Goal: Transaction & Acquisition: Book appointment/travel/reservation

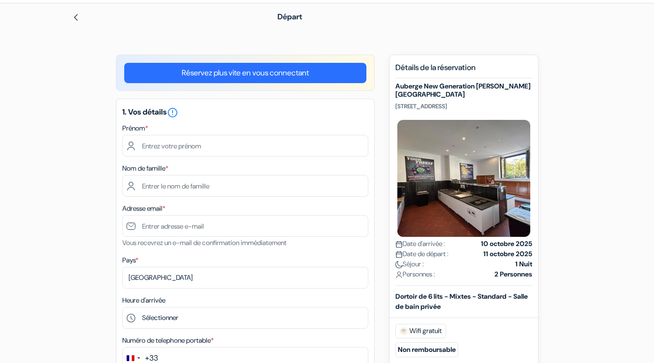
type input "Thibault"
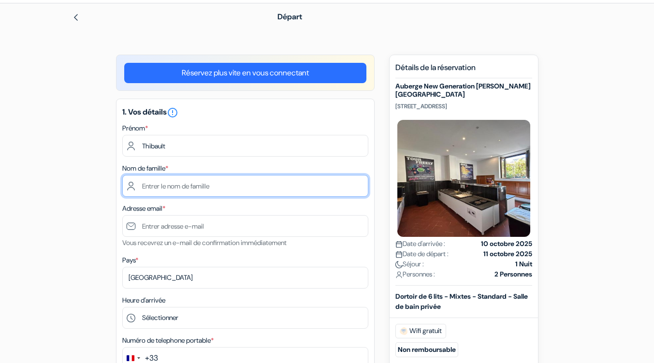
type input "Mignot"
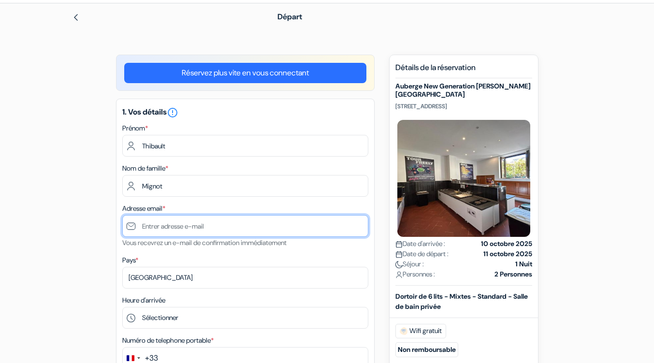
type input "[EMAIL_ADDRESS][DOMAIN_NAME]"
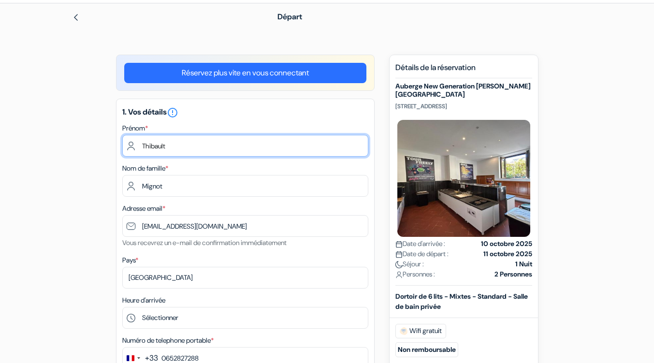
type input "6 52 82 72 88"
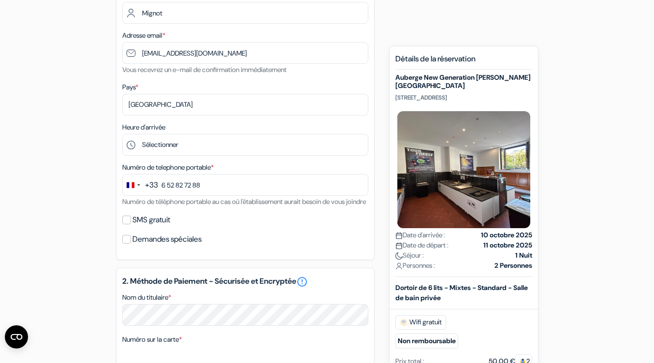
scroll to position [204, 0]
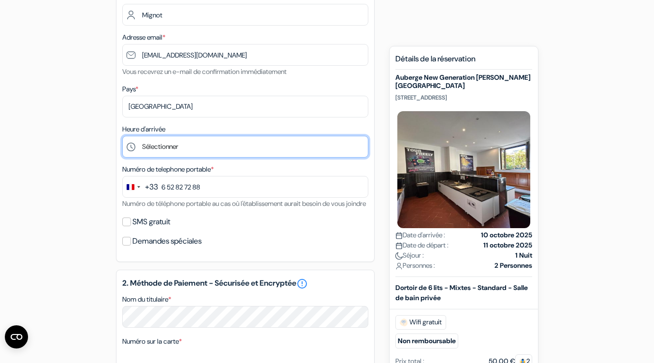
click at [147, 145] on select "Sélectionner 1:00 2:00 3:00 4:00 5:00 6:00 7:00 8:00 9:00 10:00 11:00 12:00 13:…" at bounding box center [245, 147] width 246 height 22
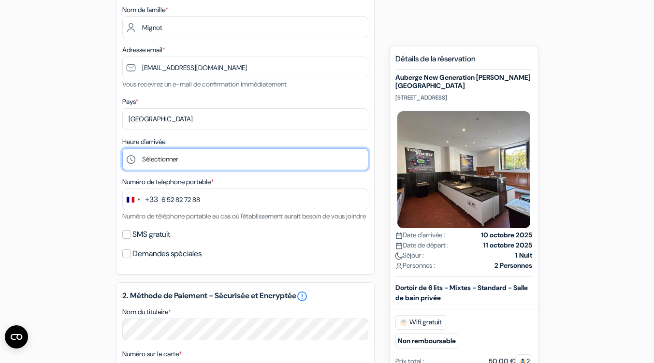
scroll to position [189, 0]
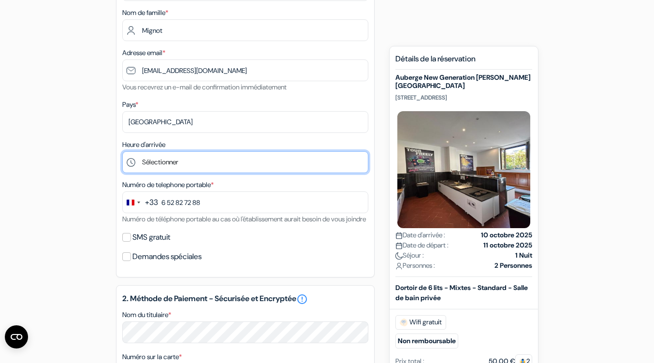
click at [146, 165] on select "Sélectionner 1:00 2:00 3:00 4:00 5:00 6:00 7:00 8:00 9:00 10:00 11:00 12:00 13:…" at bounding box center [245, 162] width 246 height 22
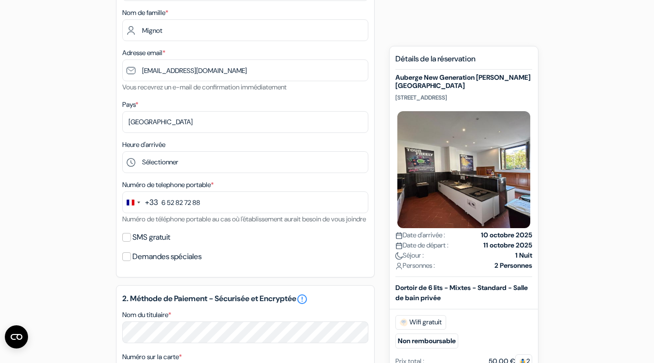
click at [547, 53] on div "add_box Auberge New Generation Florence Center Borgo Ognissanti, 44, Florence, …" at bounding box center [327, 289] width 551 height 780
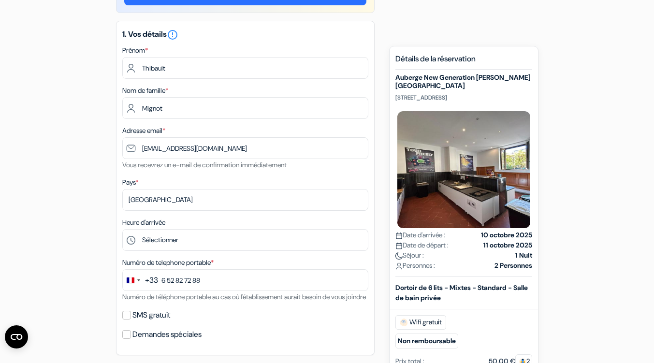
scroll to position [111, 0]
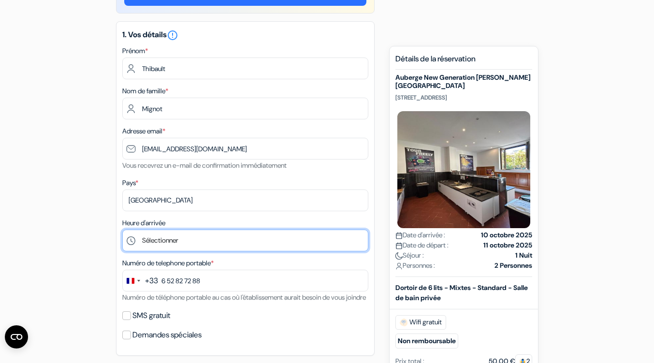
click at [145, 243] on select "Sélectionner 1:00 2:00 3:00 4:00 5:00 6:00 7:00 8:00 9:00 10:00 11:00 12:00 13:…" at bounding box center [245, 241] width 246 height 22
select select "16"
click at [122, 231] on select "Sélectionner 1:00 2:00 3:00 4:00 5:00 6:00 7:00 8:00 9:00 10:00 11:00 12:00 13:…" at bounding box center [245, 241] width 246 height 22
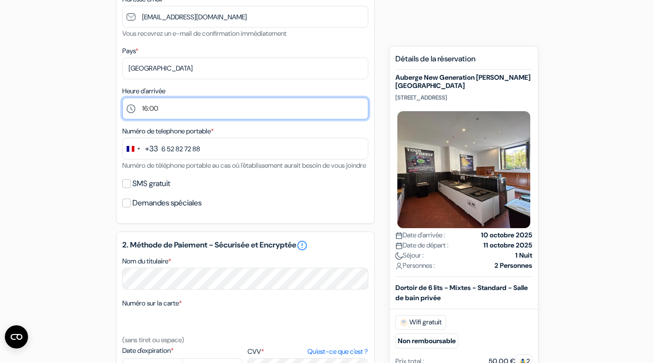
scroll to position [238, 0]
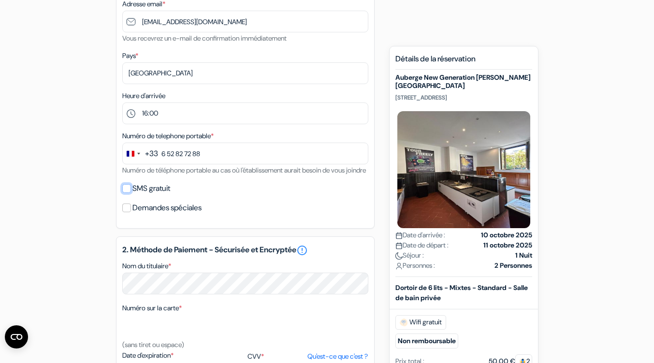
click at [129, 193] on input "SMS gratuit" at bounding box center [126, 188] width 9 height 9
checkbox input "true"
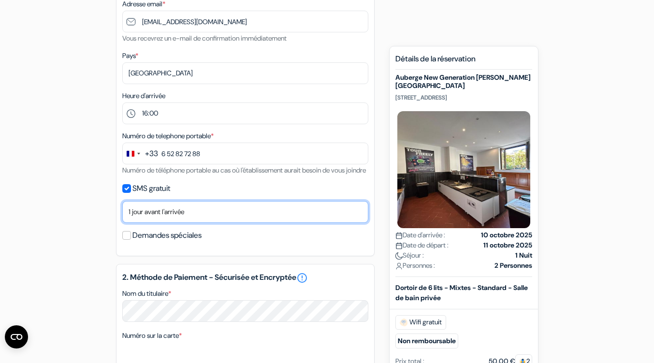
click at [130, 223] on select "Non merci Maintenant Le jour de votre arrivée 1 jour avant l'arrivée 2 jours av…" at bounding box center [245, 212] width 246 height 22
click at [122, 214] on select "Non merci Maintenant Le jour de votre arrivée 1 jour avant l'arrivée 2 jours av…" at bounding box center [245, 212] width 246 height 22
click at [140, 223] on select "Non merci Maintenant Le jour de votre arrivée 1 jour avant l'arrivée 2 jours av…" at bounding box center [245, 212] width 246 height 22
click at [122, 214] on select "Non merci Maintenant Le jour de votre arrivée 1 jour avant l'arrivée 2 jours av…" at bounding box center [245, 212] width 246 height 22
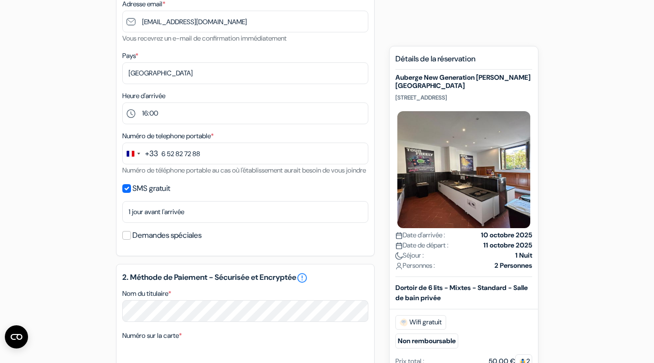
click at [68, 171] on div "add_box Auberge New Generation Florence Center Borgo Ognissanti, 44, Florence, …" at bounding box center [327, 253] width 551 height 807
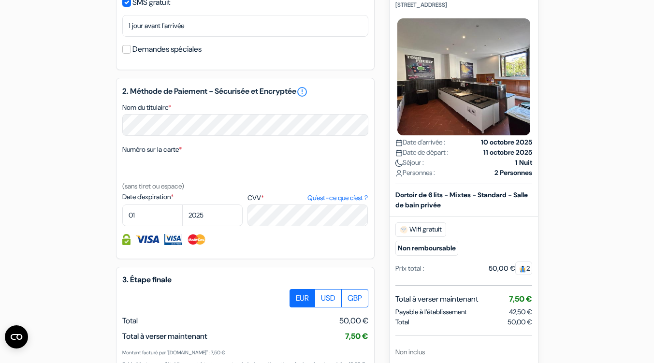
scroll to position [426, 0]
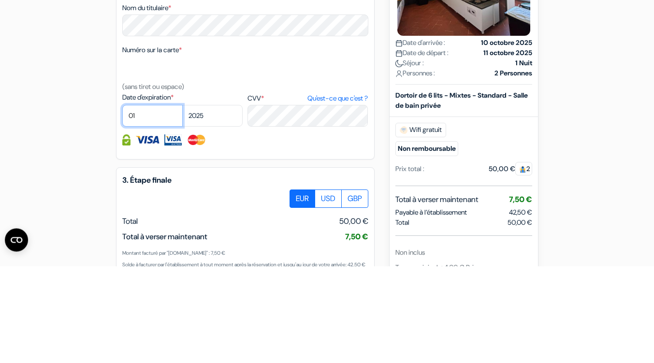
click at [156, 219] on select "01 02 03 04 05 06 07 08 09 10 11 12" at bounding box center [152, 213] width 60 height 22
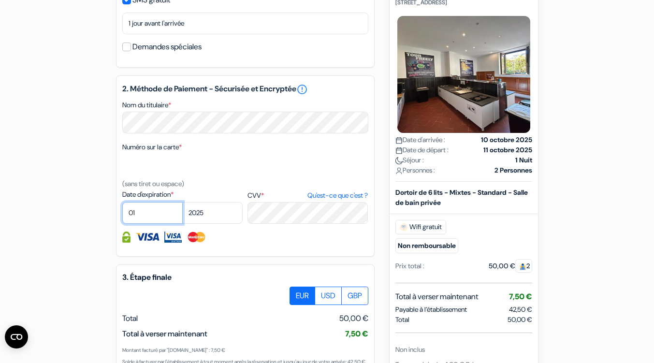
select select "04"
click at [122, 216] on select "01 02 03 04 05 06 07 08 09 10 11 12" at bounding box center [152, 213] width 60 height 22
click at [216, 224] on select "2025 2026 2027 2028 2029 2030 2031 2032 2033 2034 2035 2036 2037 2038 2039 2040…" at bounding box center [212, 213] width 60 height 22
select select "2026"
click at [182, 216] on select "2025 2026 2027 2028 2029 2030 2031 2032 2033 2034 2035 2036 2037 2038 2039 2040…" at bounding box center [212, 213] width 60 height 22
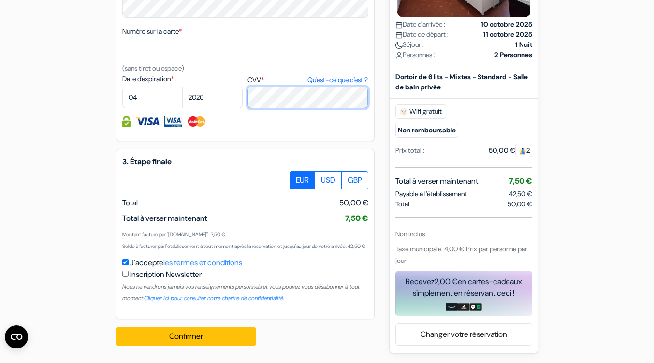
scroll to position [563, 0]
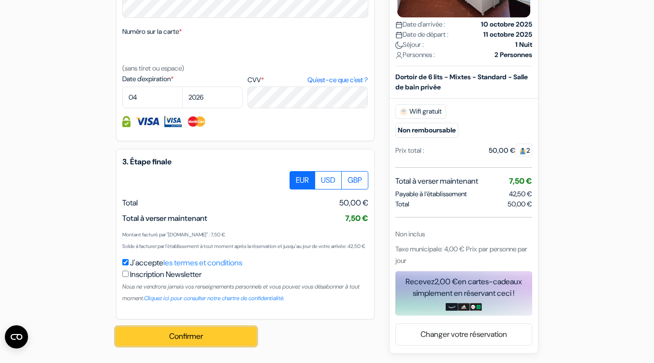
click at [157, 339] on button "Confirmer Loading..." at bounding box center [186, 336] width 140 height 18
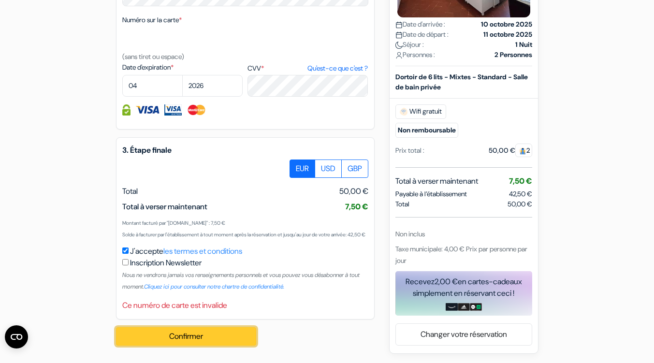
scroll to position [492, 0]
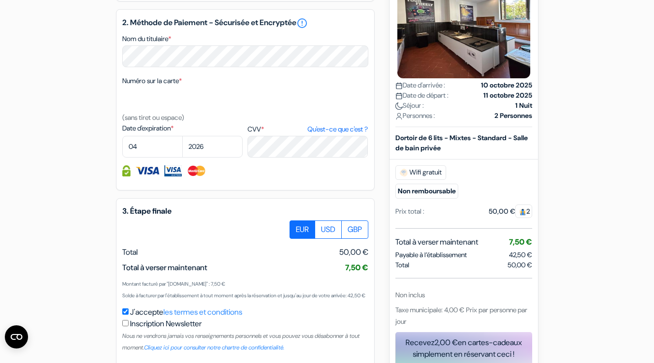
click at [60, 120] on div "add_box Auberge New Generation Florence Center Borgo Ognissanti, 44, Florence, …" at bounding box center [327, 4] width 551 height 819
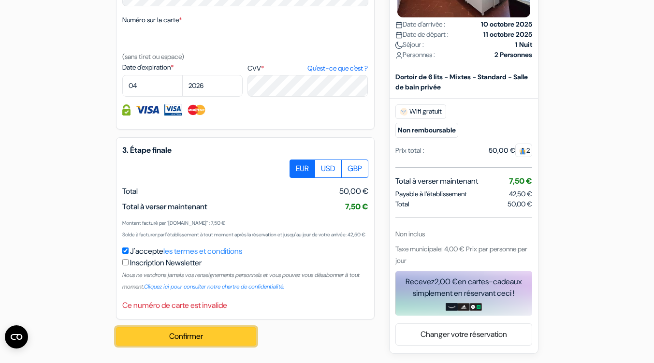
click at [135, 336] on button "Confirmer Loading..." at bounding box center [186, 336] width 140 height 18
click at [139, 337] on button "Confirmer Loading..." at bounding box center [186, 336] width 140 height 18
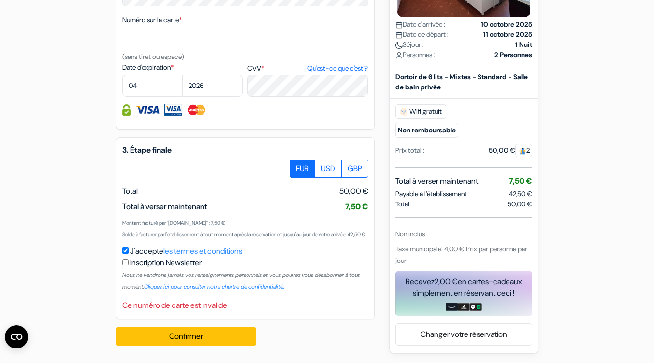
scroll to position [568, 0]
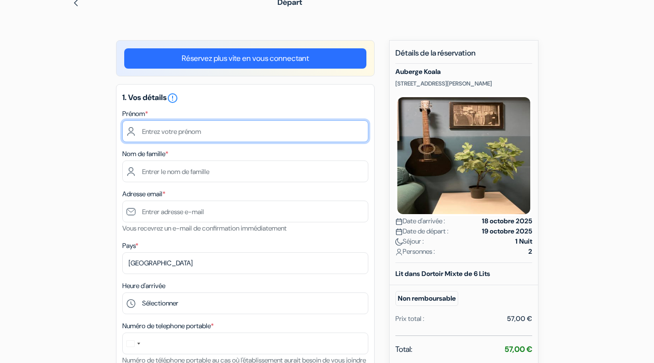
click at [154, 131] on input "text" at bounding box center [245, 131] width 246 height 22
type input "Thibault"
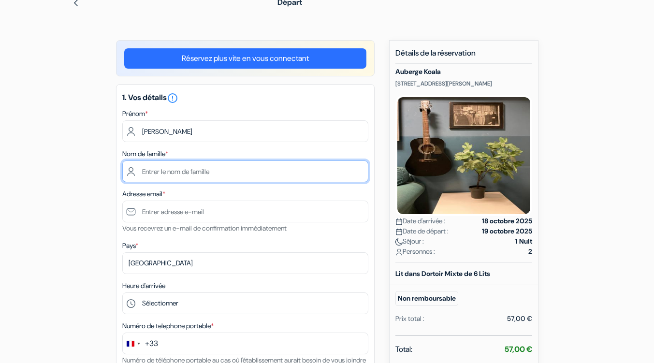
type input "Mignot"
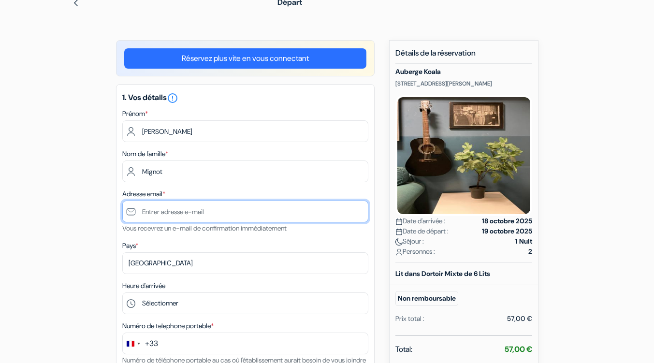
type input "[EMAIL_ADDRESS][DOMAIN_NAME]"
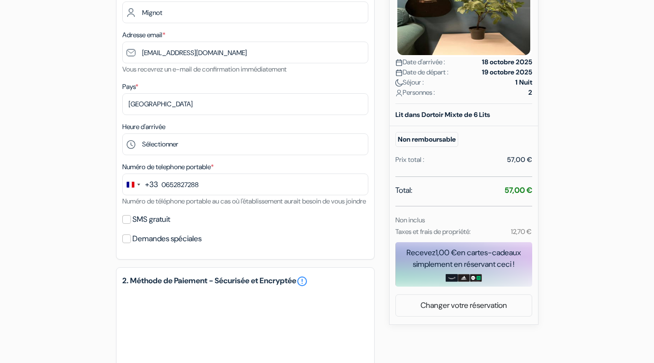
scroll to position [213, 0]
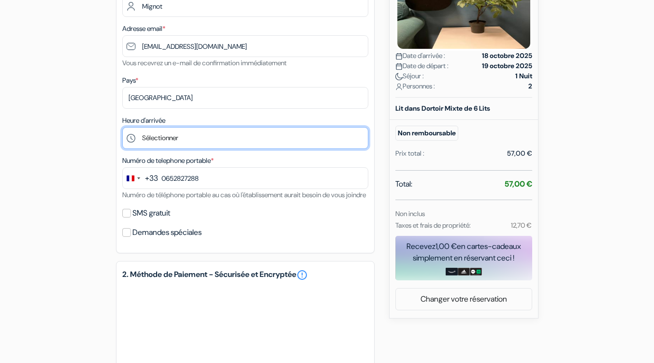
click at [152, 139] on select "Sélectionner 16:00 17:00 18:00 19:00 20:00 21:00 22:00 23:00 0:00" at bounding box center [245, 138] width 246 height 22
type input "6 52 82 72 88"
select select "16"
click at [122, 128] on select "Sélectionner 16:00 17:00 18:00 19:00 20:00 21:00 22:00 23:00 0:00" at bounding box center [245, 138] width 246 height 22
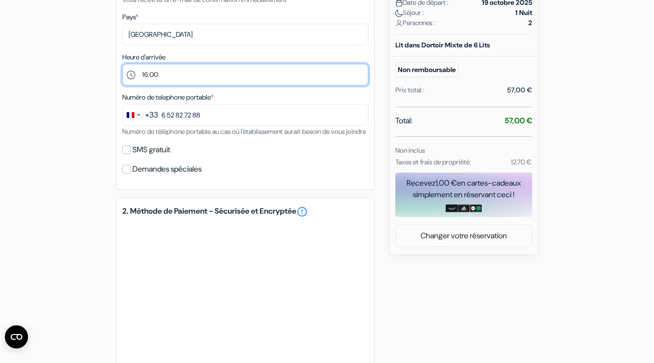
scroll to position [279, 0]
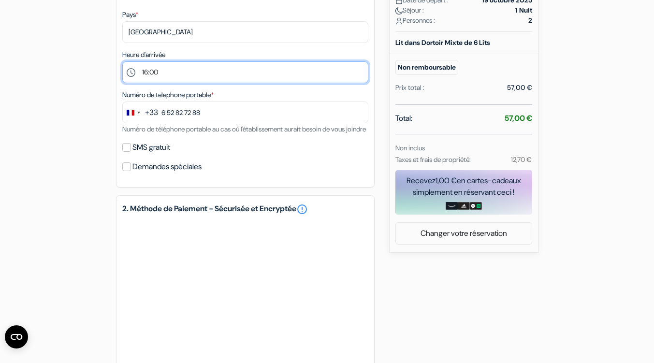
click at [142, 70] on select "Sélectionner 16:00 17:00 18:00 19:00 20:00 21:00 22:00 23:00 0:00" at bounding box center [245, 72] width 246 height 22
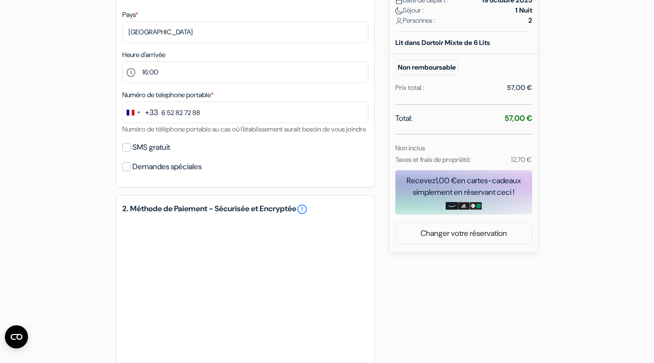
click at [67, 143] on div "add_box Auberge Koala Via Stefano Canzio 15, Milan, Italie Détails de l'établis…" at bounding box center [327, 164] width 551 height 710
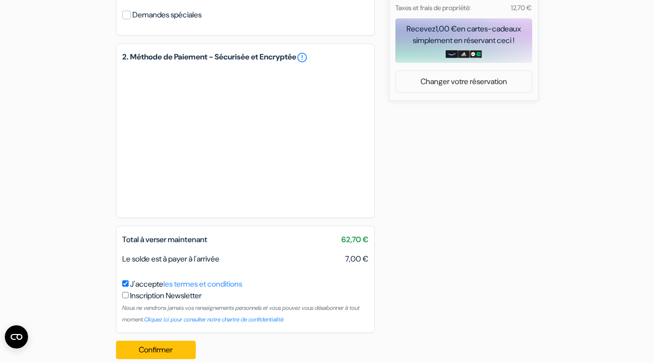
scroll to position [429, 0]
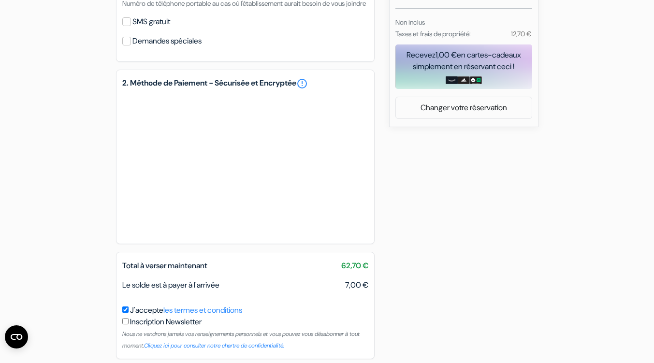
scroll to position [457, 0]
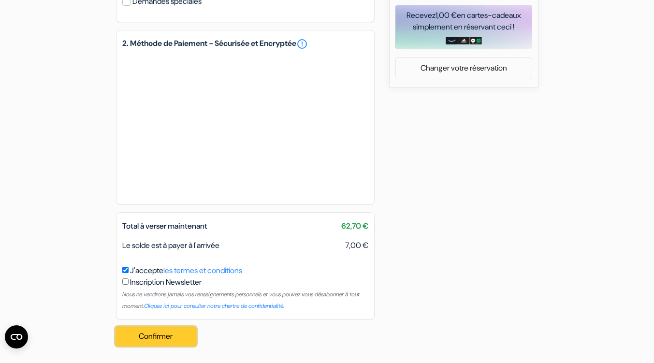
click at [139, 336] on button "Confirmer Loading..." at bounding box center [156, 336] width 80 height 18
click at [136, 339] on button "Confirmer Loading..." at bounding box center [156, 336] width 80 height 18
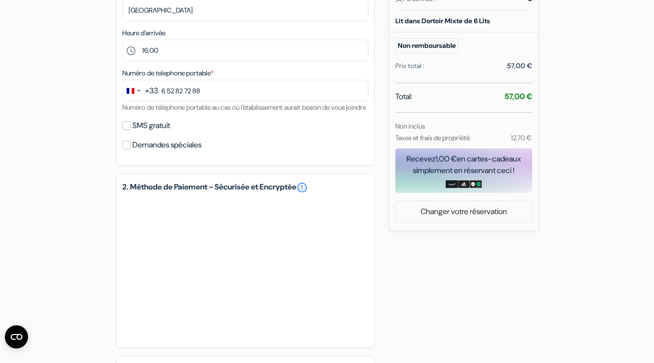
scroll to position [296, 0]
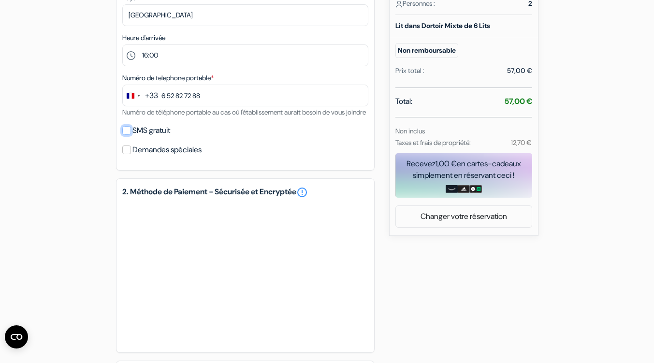
click at [128, 135] on input "SMS gratuit" at bounding box center [126, 130] width 9 height 9
checkbox input "true"
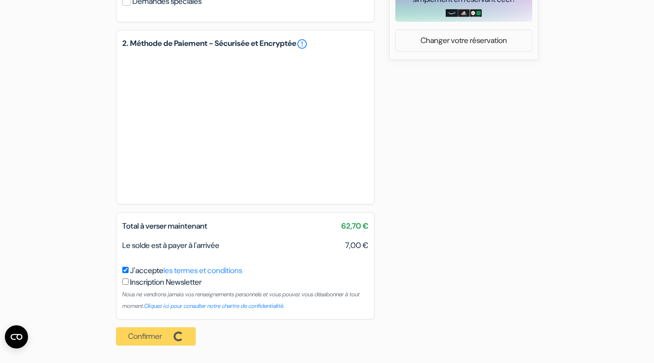
scroll to position [485, 0]
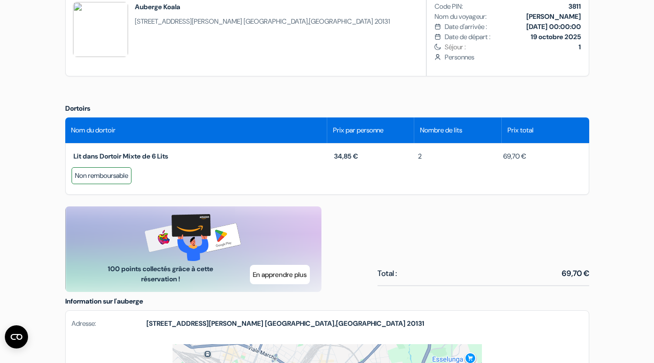
scroll to position [342, 0]
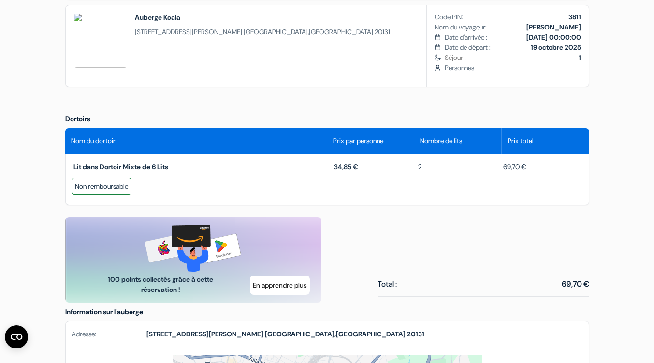
click at [175, 58] on div "Auberge Koala [STREET_ADDRESS][PERSON_NAME]" at bounding box center [262, 43] width 255 height 61
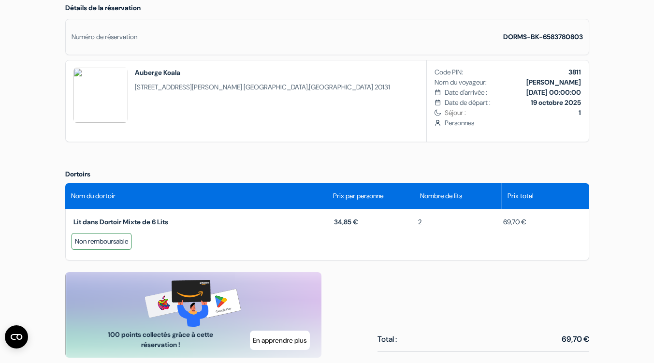
scroll to position [290, 0]
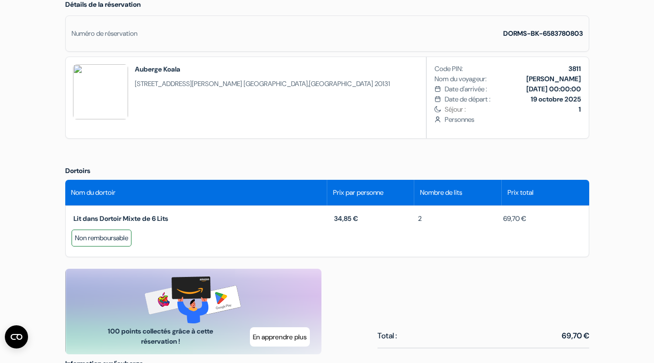
click at [156, 205] on div "Nom du dortoir" at bounding box center [196, 193] width 262 height 26
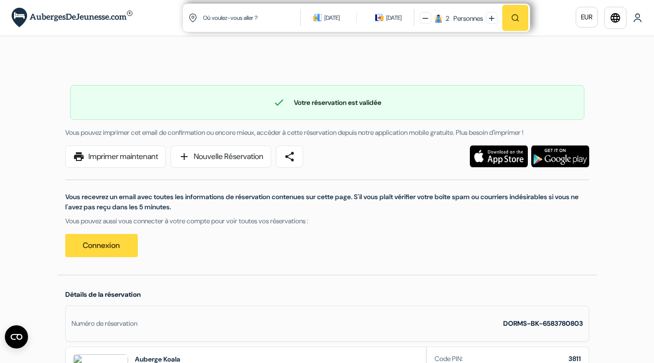
scroll to position [2, 0]
